Goal: Find specific fact

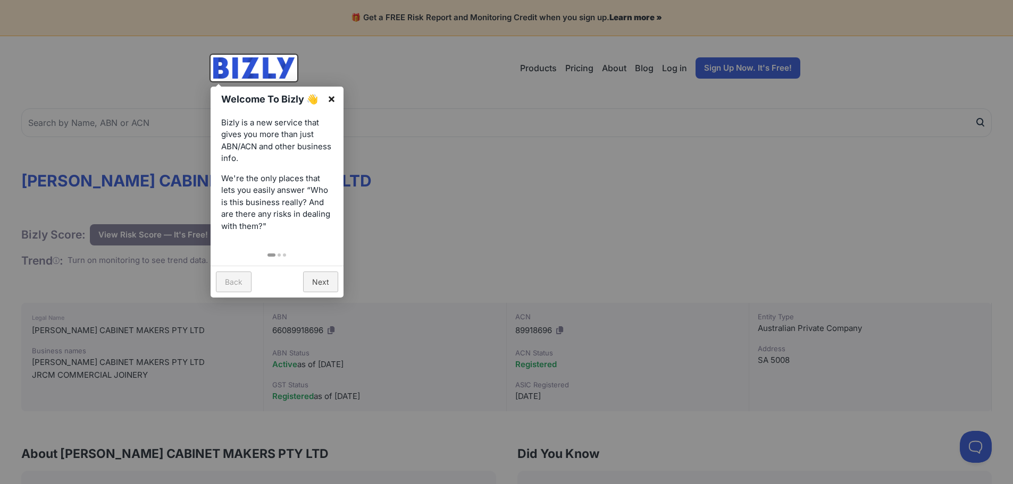
click at [331, 96] on link "×" at bounding box center [332, 99] width 24 height 24
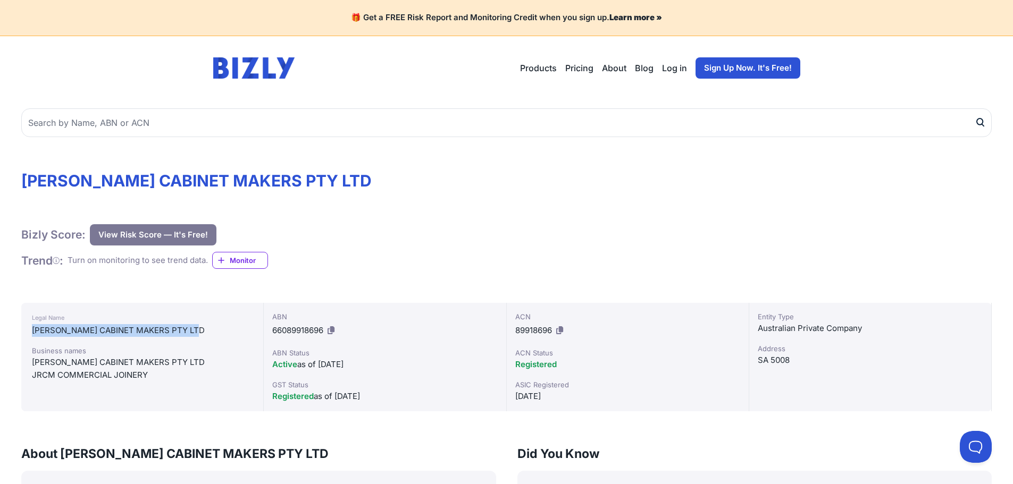
drag, startPoint x: 200, startPoint y: 330, endPoint x: 28, endPoint y: 333, distance: 171.8
click at [28, 333] on div "Legal Name [PERSON_NAME] CABINET MAKERS PTY LTD Business names [PERSON_NAME] CA…" at bounding box center [142, 357] width 242 height 108
copy div "[PERSON_NAME] CABINET MAKERS PTY LTD"
drag, startPoint x: 324, startPoint y: 328, endPoint x: 272, endPoint y: 329, distance: 51.6
click at [272, 329] on span "66089918696" at bounding box center [297, 330] width 51 height 10
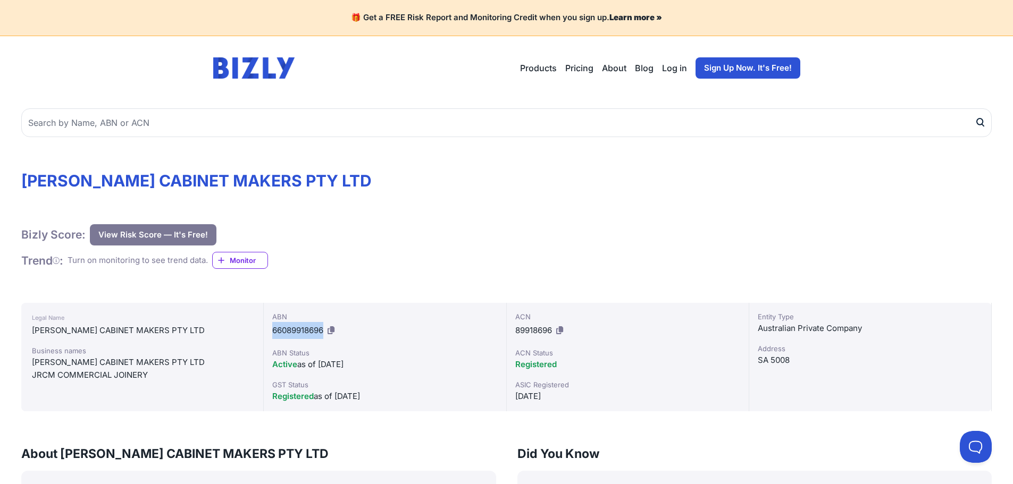
copy span "66089918696"
drag, startPoint x: 552, startPoint y: 330, endPoint x: 517, endPoint y: 330, distance: 35.1
click at [517, 330] on span "89918696" at bounding box center [533, 330] width 37 height 10
copy span "89918696"
